Goal: Check status: Check status

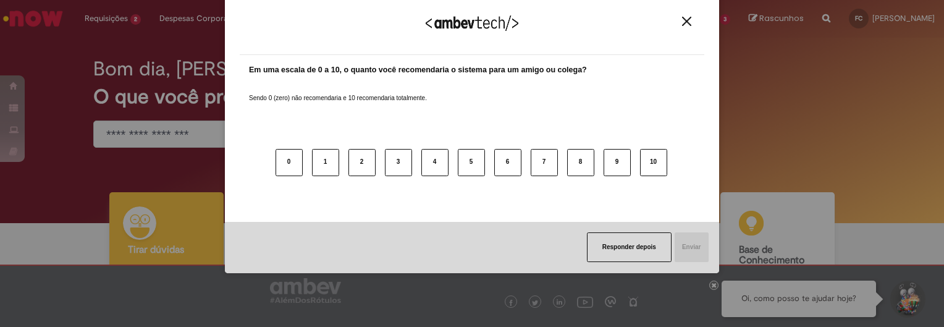
click at [686, 25] on img "Close" at bounding box center [686, 21] width 9 height 9
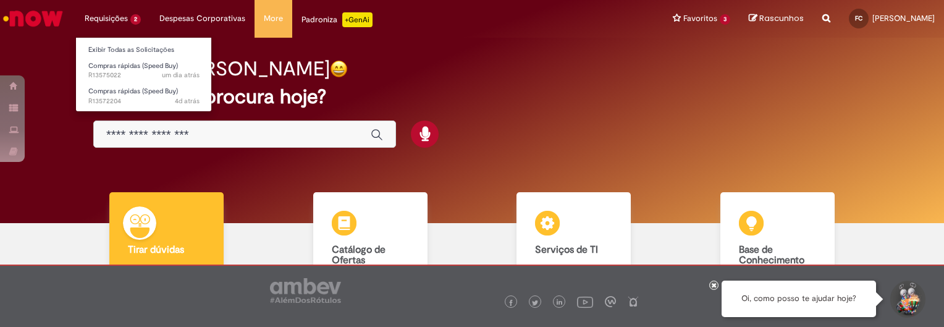
click at [117, 20] on li "Requisições 2 Exibir Todas as Solicitações Compras rápidas (Speed Buy) um dia a…" at bounding box center [112, 18] width 75 height 37
click at [121, 46] on link "Exibir Todas as Solicitações" at bounding box center [144, 50] width 136 height 14
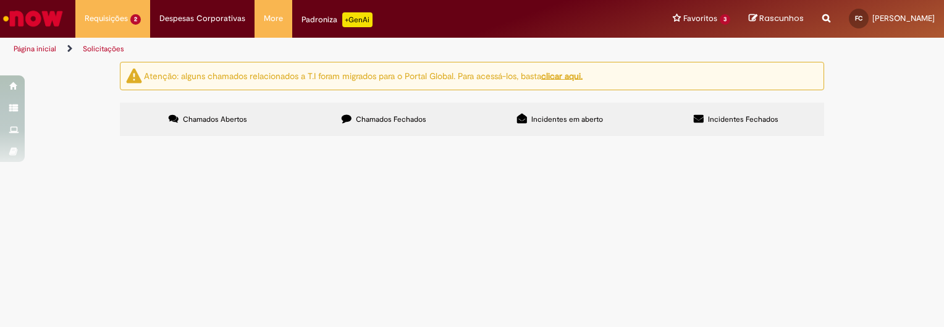
click at [337, 118] on label "Chamados Fechados" at bounding box center [384, 119] width 176 height 33
click at [873, 140] on div "Atenção: alguns chamados relacionados a T.I foram migrados para o Portal Global…" at bounding box center [472, 101] width 944 height 78
click at [0, 0] on span "Cadastro de Material" at bounding box center [0, 0] width 0 height 0
click at [0, 0] on span "R13535507" at bounding box center [0, 0] width 0 height 0
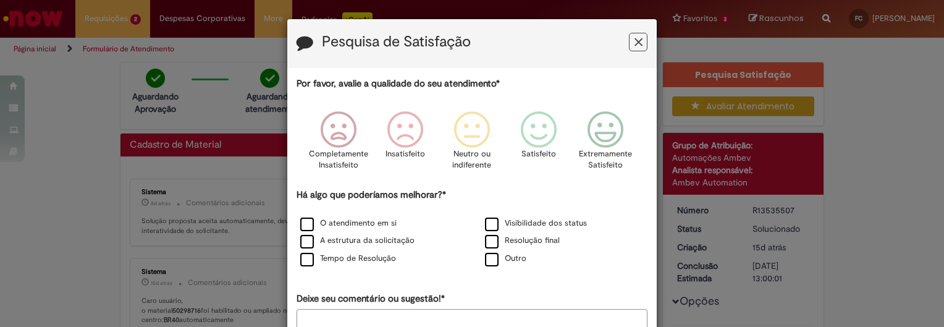
click at [637, 43] on icon "Feedback" at bounding box center [638, 42] width 8 height 13
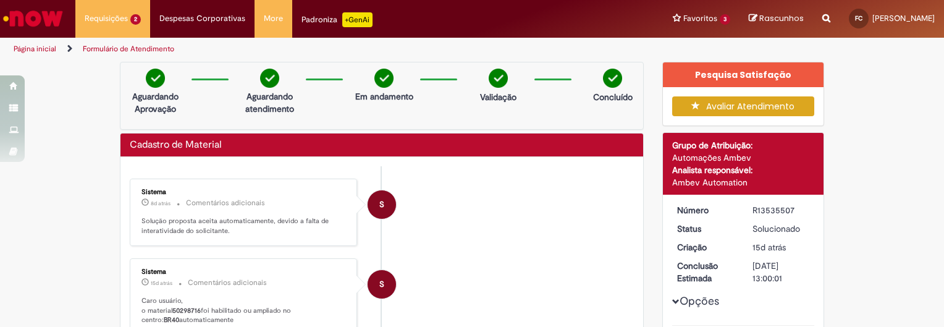
drag, startPoint x: 169, startPoint y: 310, endPoint x: 197, endPoint y: 314, distance: 28.7
click at [197, 314] on p "Caro usuário, o material 50298716 foi habilitado ou ampliado no centro: BR40 au…" at bounding box center [244, 310] width 206 height 29
copy p "50298716"
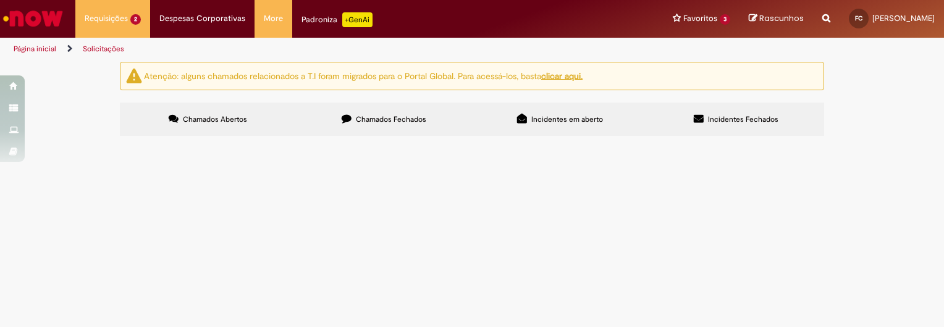
click at [373, 119] on span "Chamados Fechados" at bounding box center [391, 119] width 70 height 10
click at [0, 0] on span "R13554737" at bounding box center [0, 0] width 0 height 0
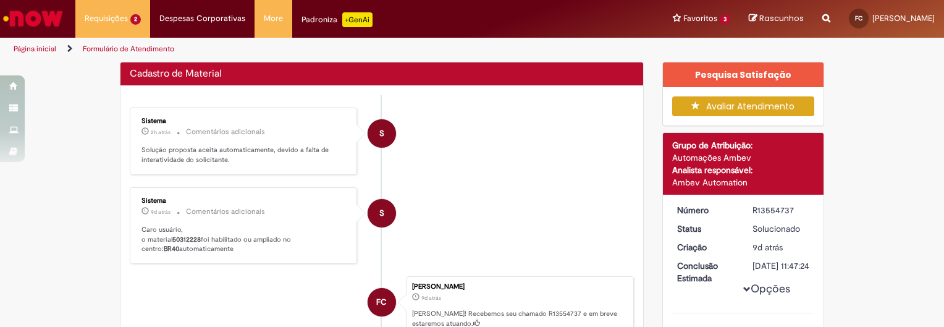
click at [158, 215] on div "Pesquisa de Satisfação Por favor, avalie a qualidade do seu atendimento* Comple…" at bounding box center [472, 163] width 944 height 327
click at [182, 237] on div "[DATE] 11:50:05" at bounding box center [153, 227] width 57 height 20
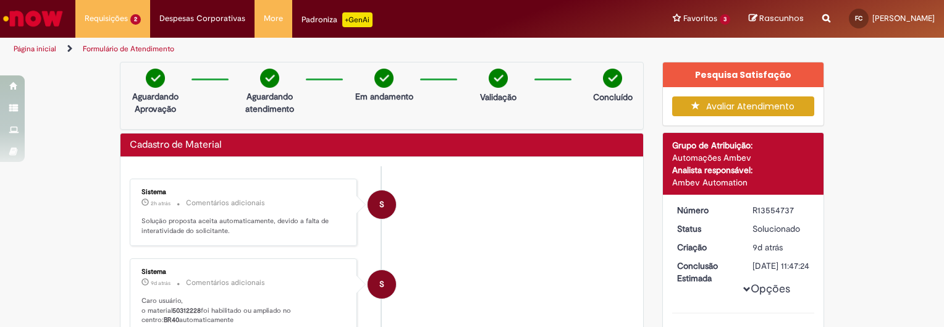
click at [187, 311] on b "50312228" at bounding box center [186, 310] width 28 height 9
copy p "50312228"
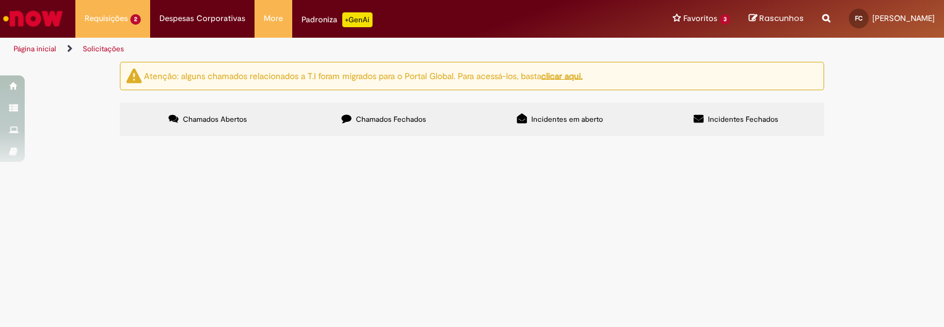
click at [0, 0] on span "R13575022" at bounding box center [0, 0] width 0 height 0
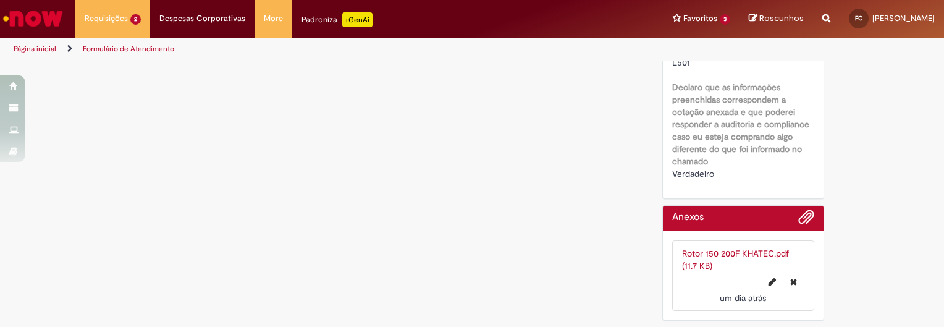
scroll to position [1512, 0]
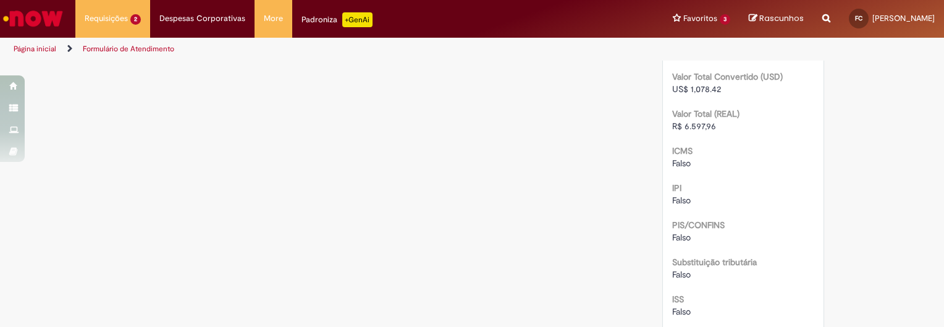
drag, startPoint x: 666, startPoint y: 75, endPoint x: 695, endPoint y: 77, distance: 28.5
copy span "6597.96"
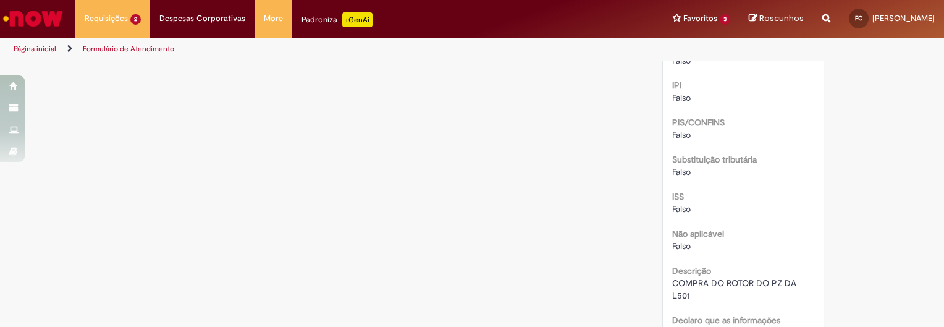
scroll to position [1563, 0]
